Goal: Information Seeking & Learning: Learn about a topic

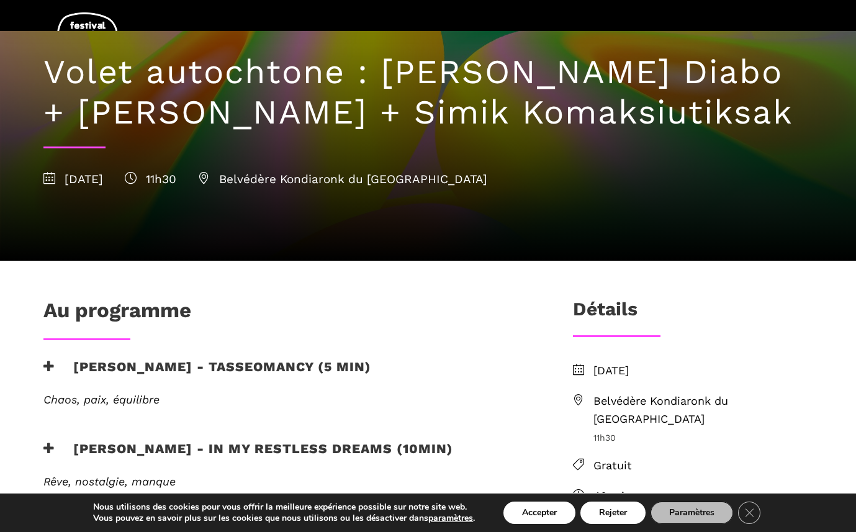
scroll to position [132, 0]
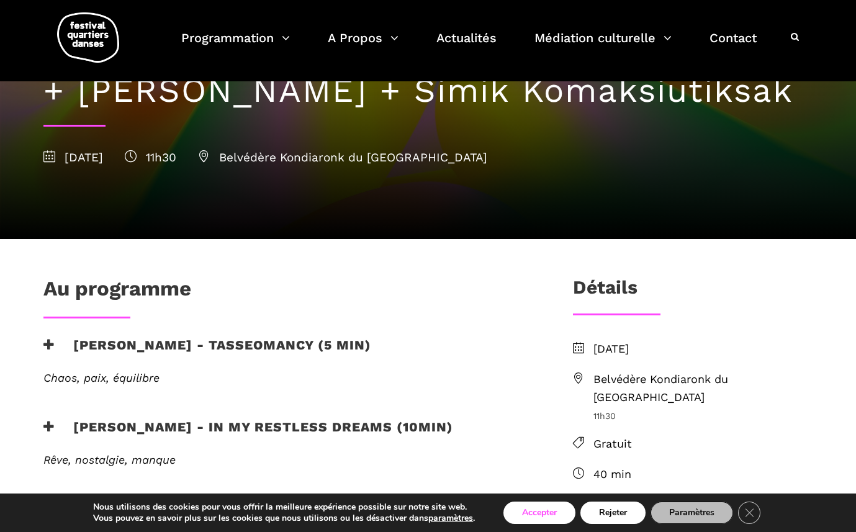
click at [535, 513] on button "Accepter" at bounding box center [539, 513] width 72 height 22
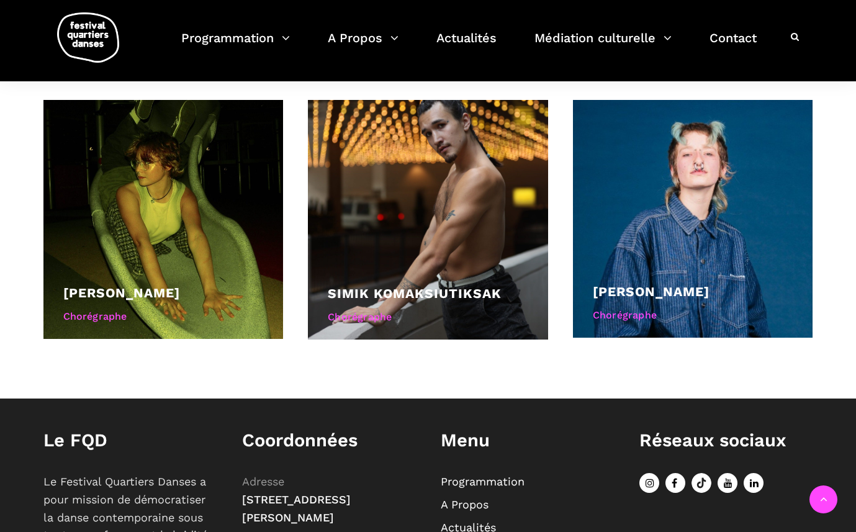
scroll to position [750, 0]
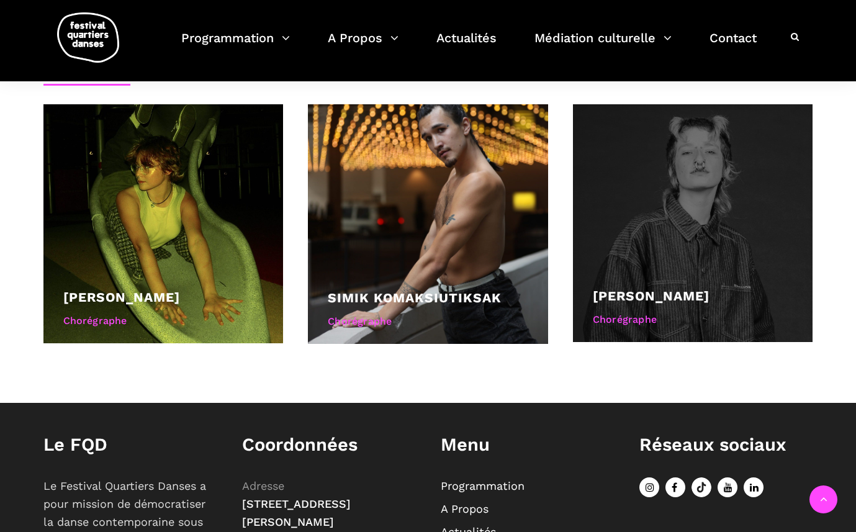
click at [627, 273] on div at bounding box center [693, 223] width 240 height 238
click at [597, 231] on div at bounding box center [693, 223] width 240 height 238
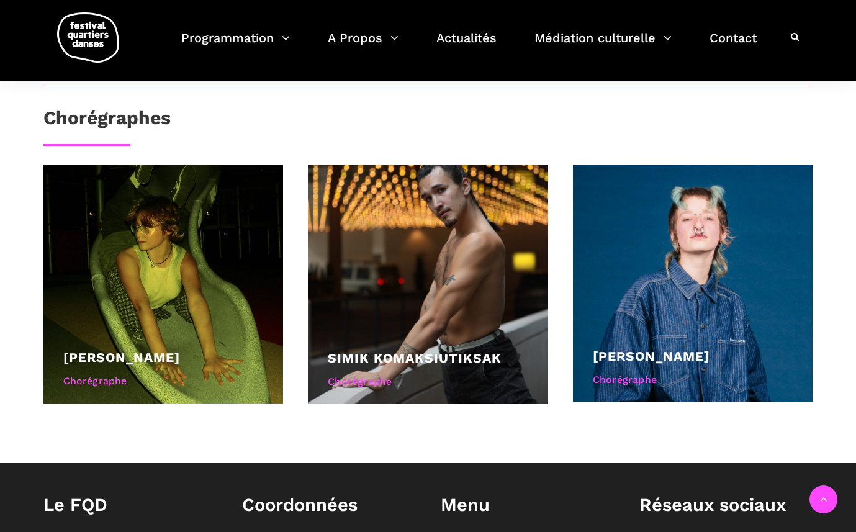
scroll to position [680, 0]
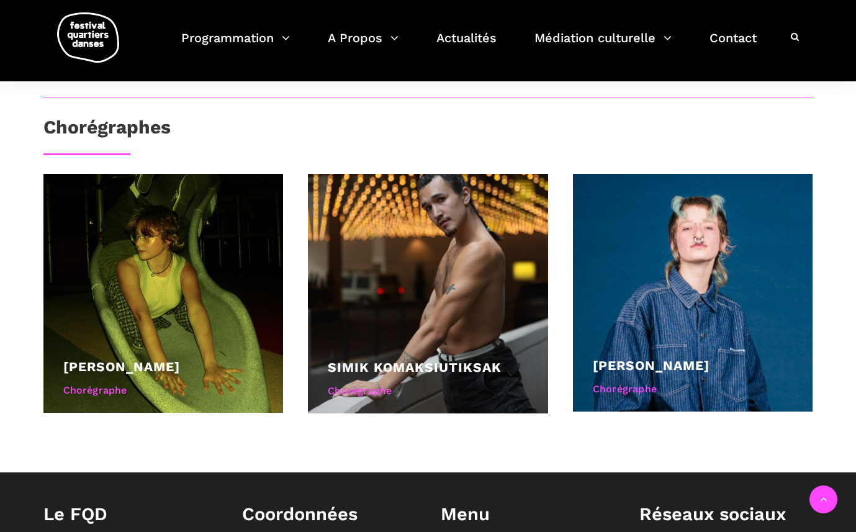
click at [590, 424] on div "Ryleigh Mayo Chorégraphe Simik Komaksiutiksak Chorégraphe Marshall Diabo Chorég…" at bounding box center [428, 306] width 794 height 265
